Goal: Check status: Check status

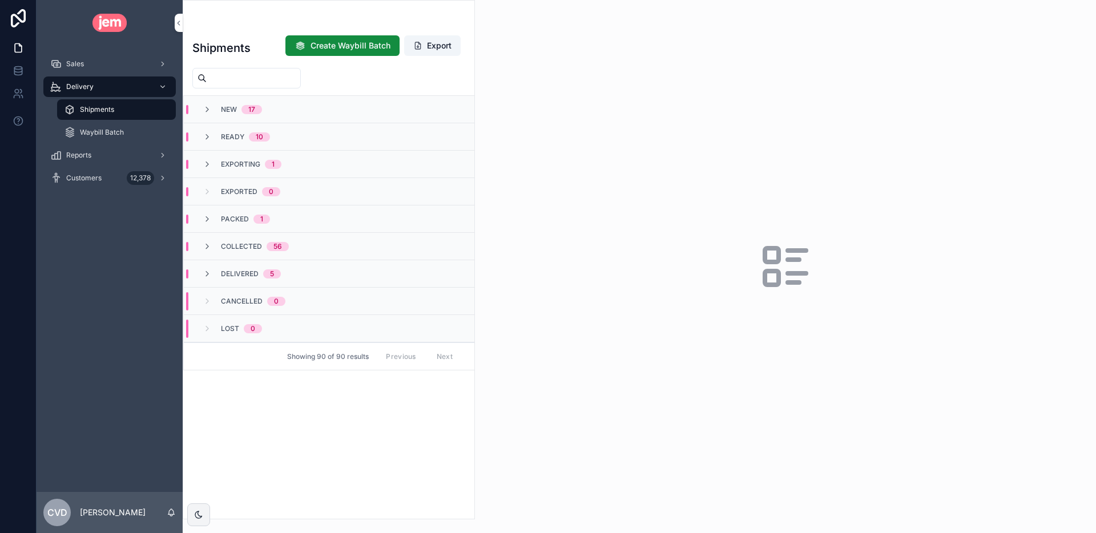
click at [210, 166] on icon "scrollable content" at bounding box center [207, 164] width 9 height 9
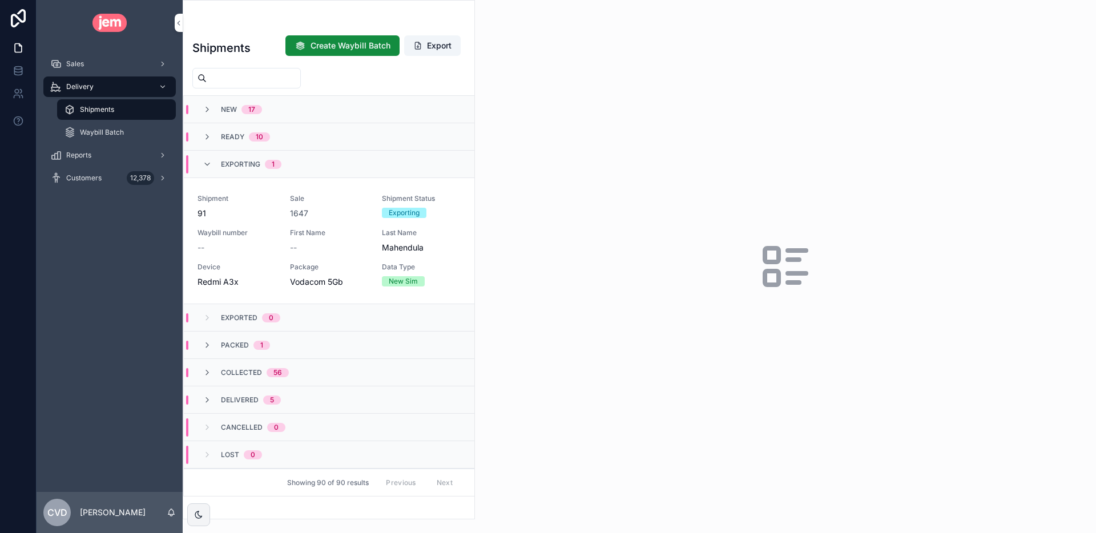
click at [208, 346] on icon "scrollable content" at bounding box center [207, 345] width 9 height 9
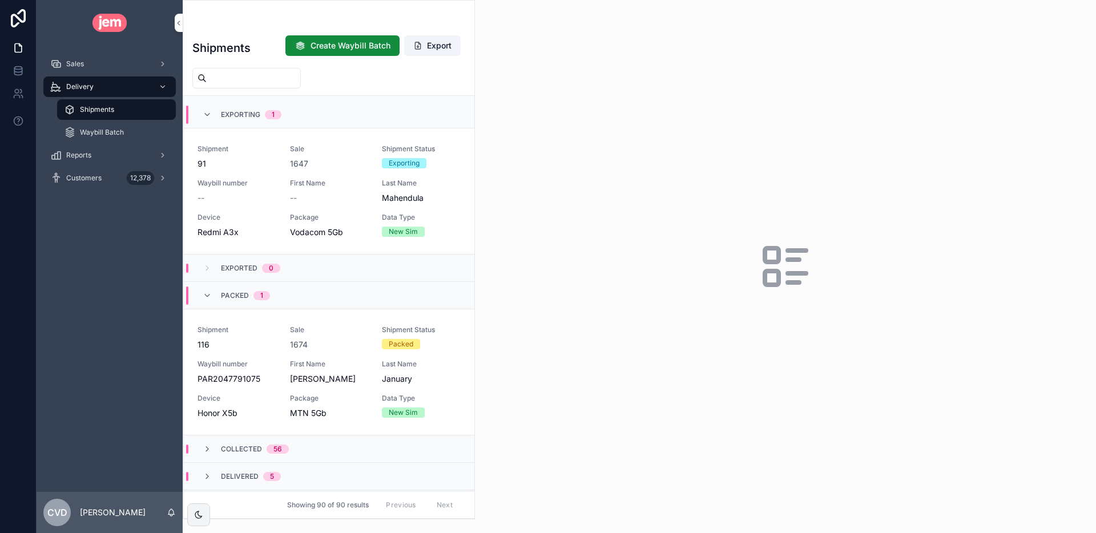
scroll to position [104, 0]
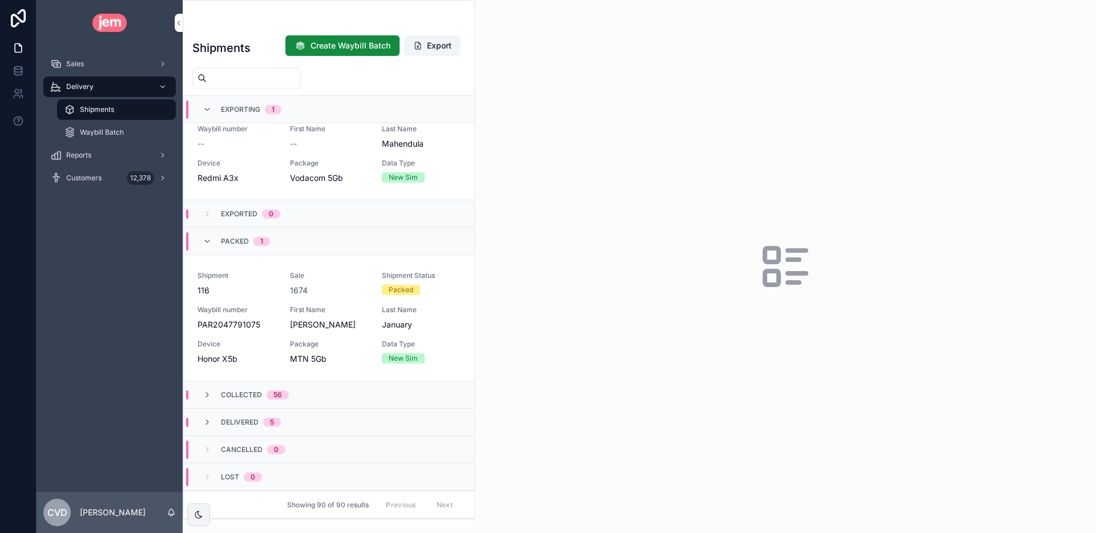
click at [211, 397] on icon "scrollable content" at bounding box center [207, 394] width 9 height 9
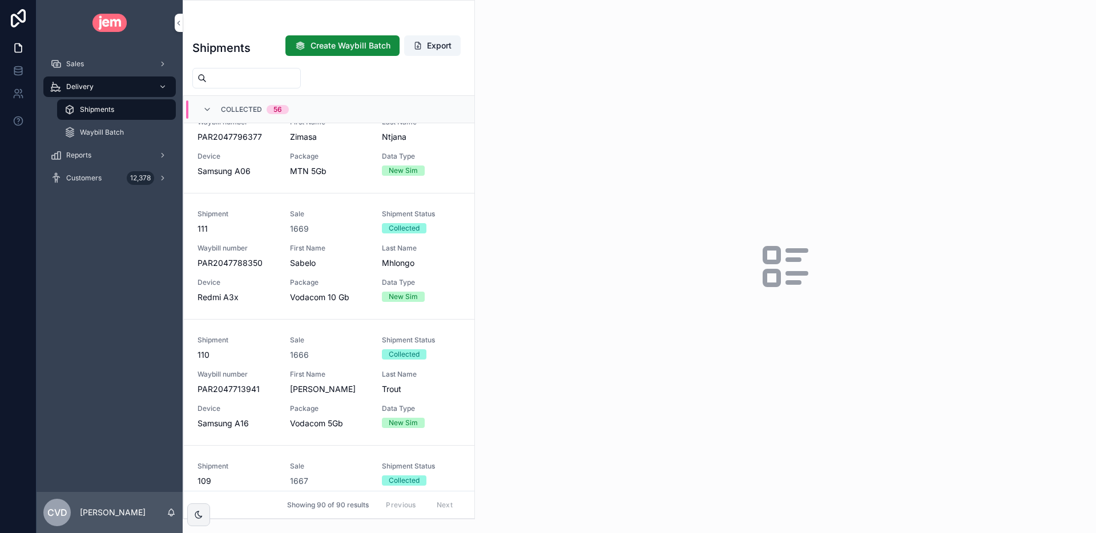
scroll to position [0, 0]
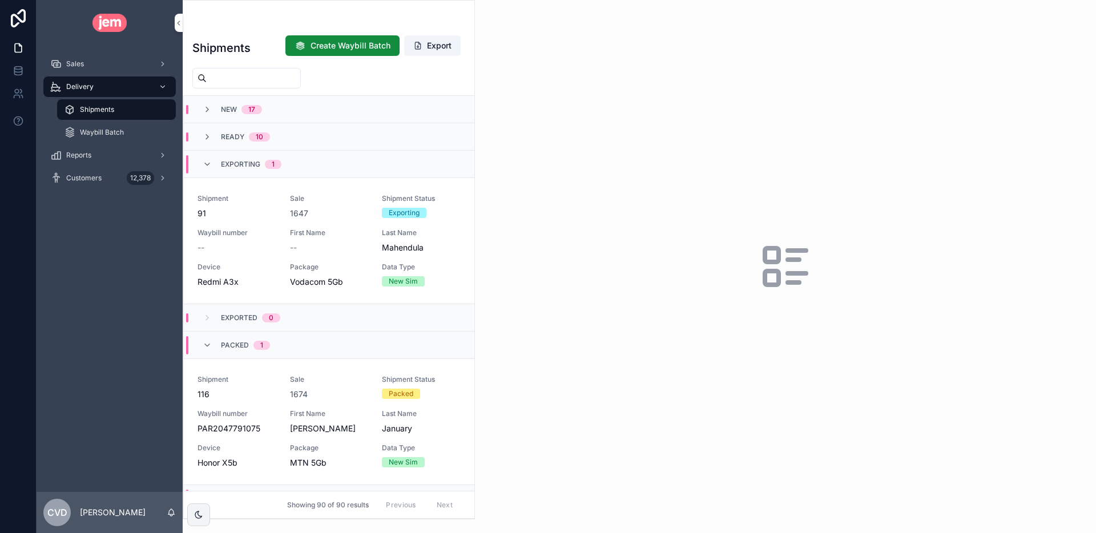
click at [205, 167] on icon "scrollable content" at bounding box center [207, 164] width 9 height 9
